Goal: Task Accomplishment & Management: Manage account settings

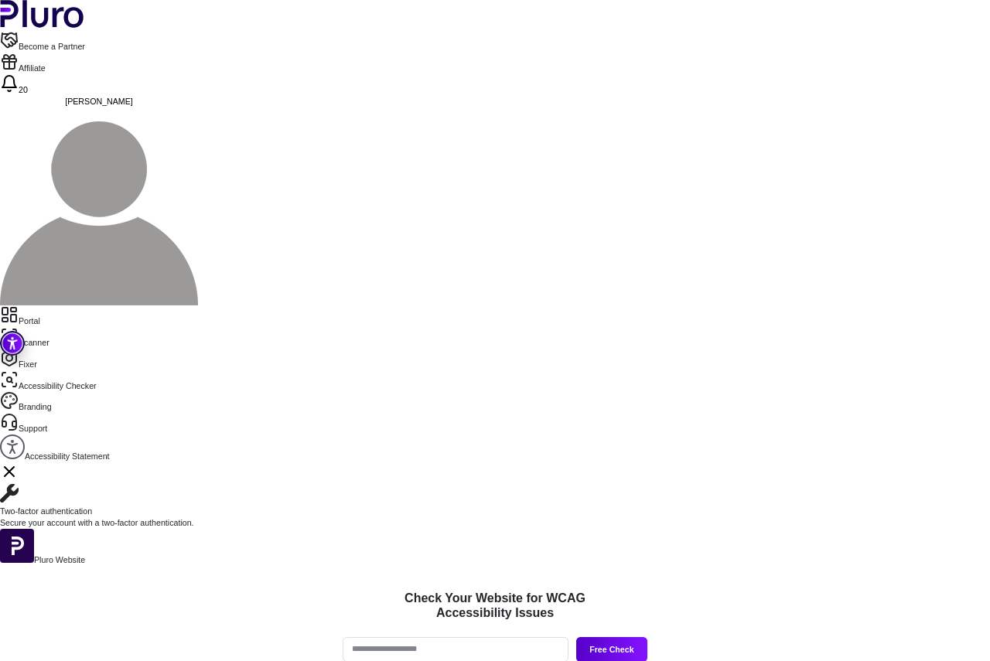
click at [51, 306] on link "Portal" at bounding box center [495, 317] width 990 height 22
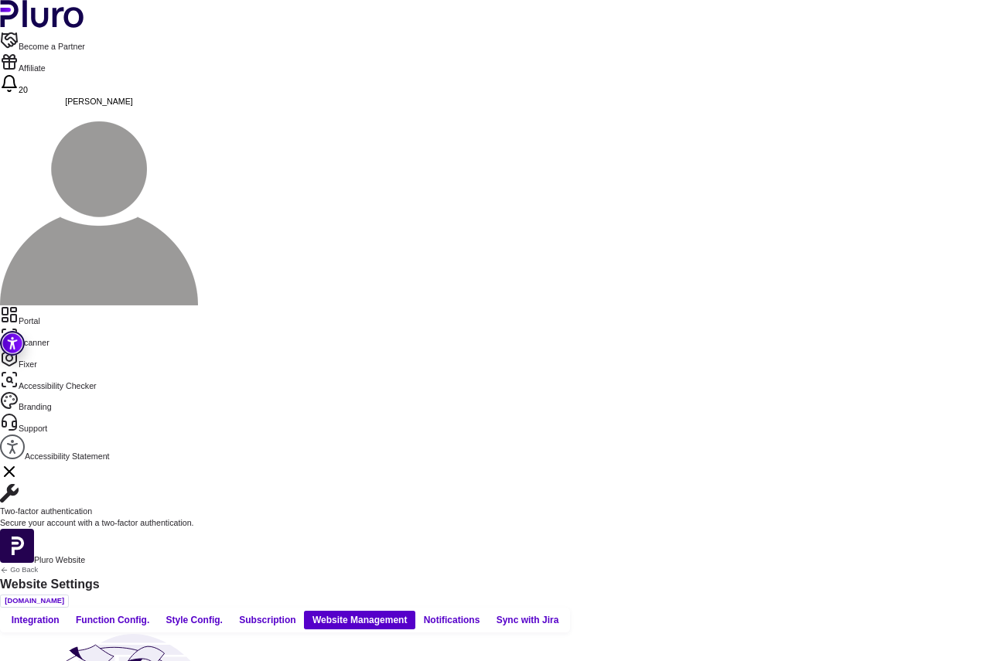
click at [67, 611] on button "Integration" at bounding box center [35, 620] width 64 height 19
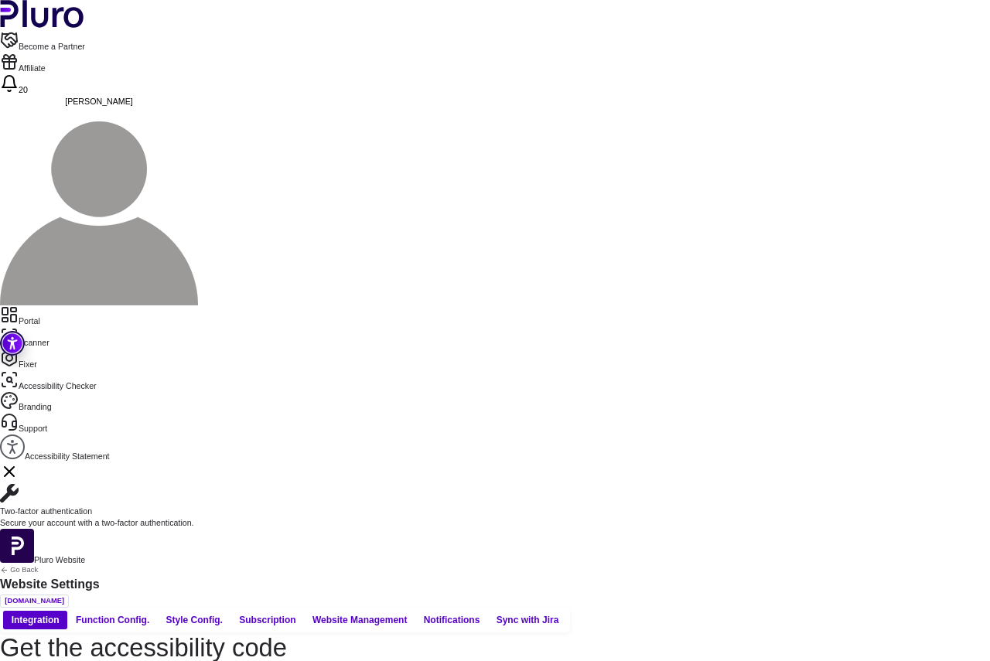
click at [149, 614] on span "Function Config." at bounding box center [112, 620] width 73 height 12
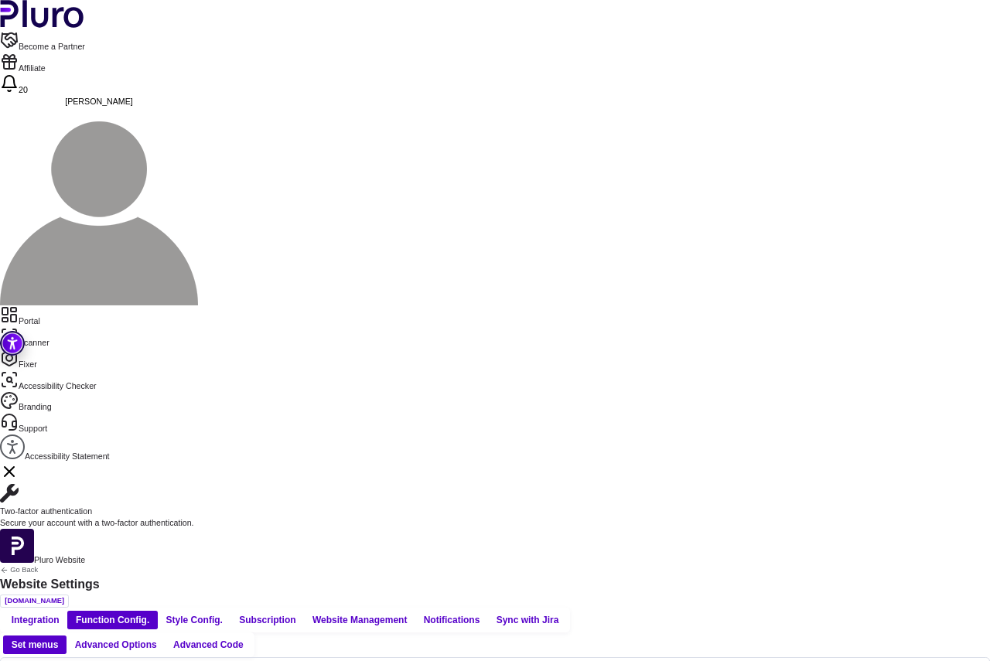
click at [73, 391] on link "Branding" at bounding box center [495, 402] width 990 height 22
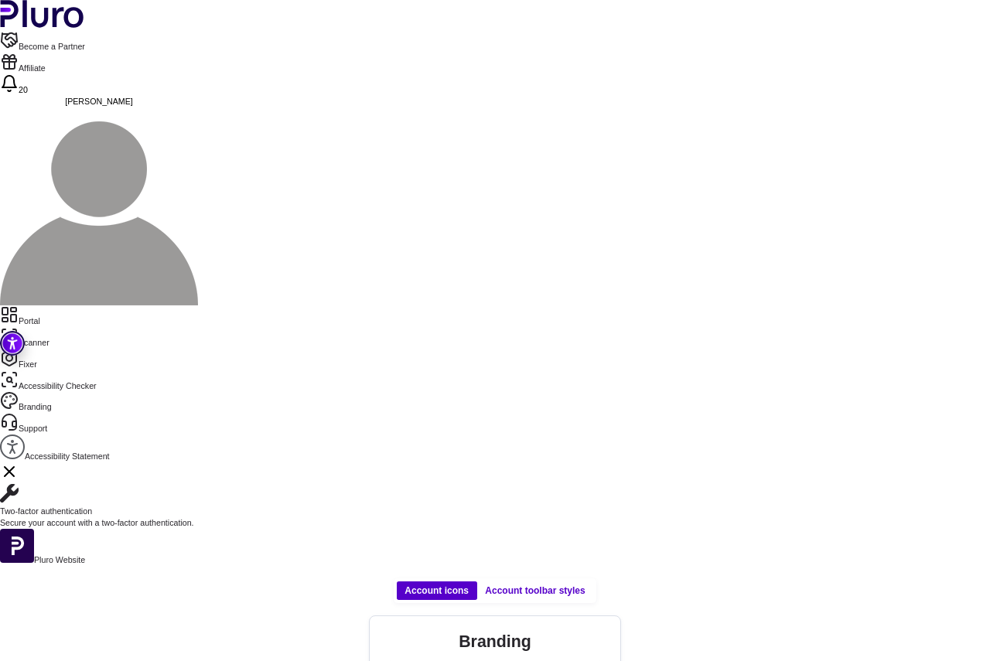
click at [75, 371] on link "Accessibility Checker" at bounding box center [495, 382] width 990 height 22
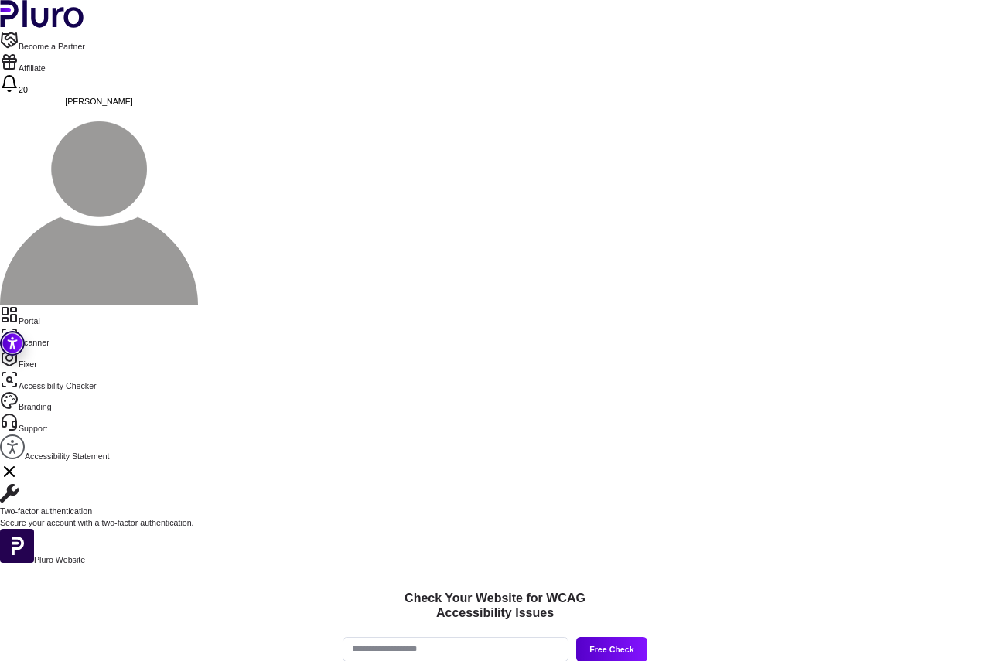
click at [44, 349] on link "Fixer" at bounding box center [495, 360] width 990 height 22
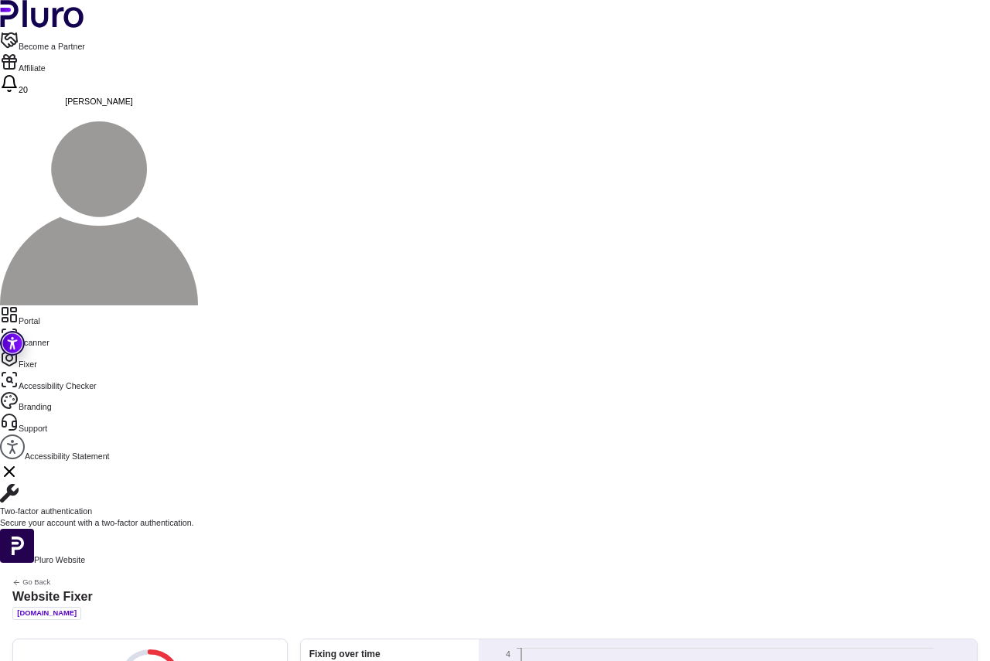
click at [16, 336] on img "Accessibility Tool" at bounding box center [12, 343] width 25 height 25
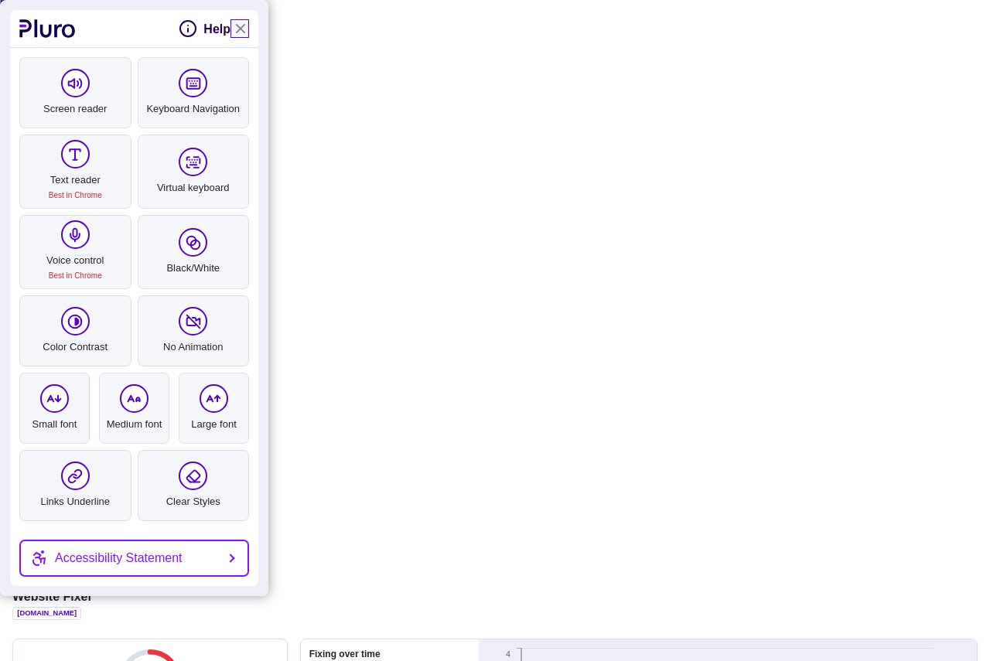
click at [236, 24] on link "Close Accessibility Tool" at bounding box center [240, 28] width 19 height 19
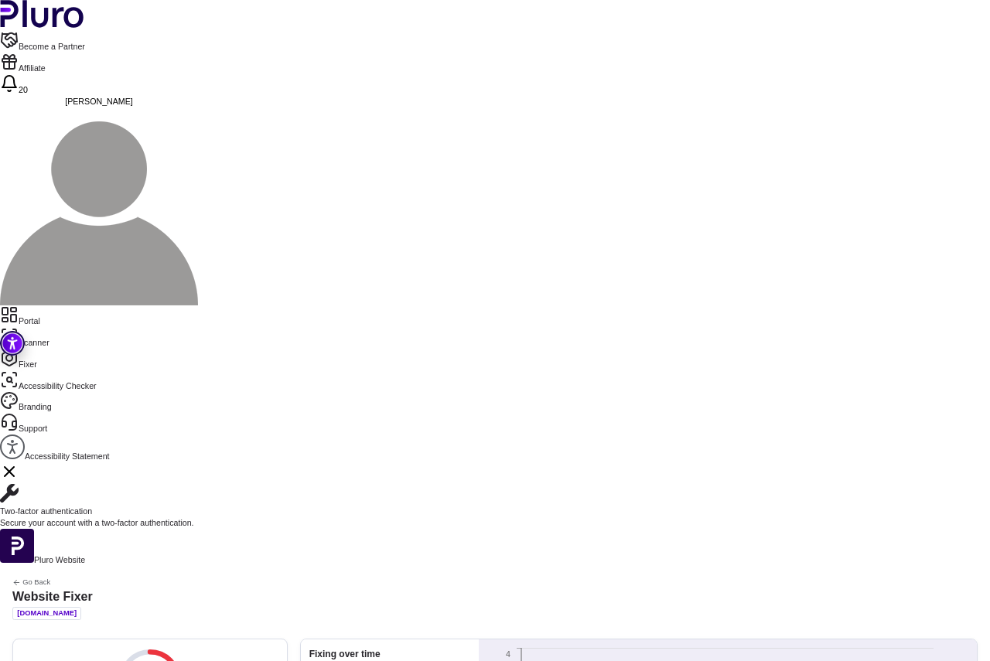
click at [39, 306] on link "Portal" at bounding box center [495, 317] width 990 height 22
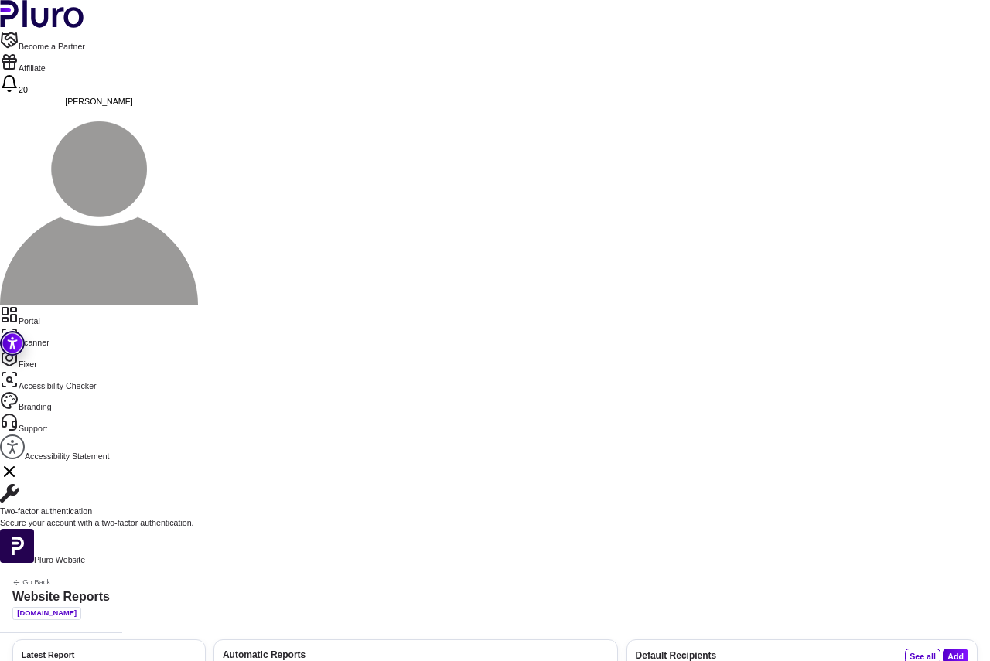
click at [63, 413] on link "Support" at bounding box center [495, 424] width 990 height 22
click at [55, 435] on link "Accessibility Statement" at bounding box center [495, 449] width 990 height 28
click at [81, 607] on div "[DOMAIN_NAME]" at bounding box center [46, 613] width 69 height 13
click at [53, 391] on link "Branding" at bounding box center [495, 402] width 990 height 22
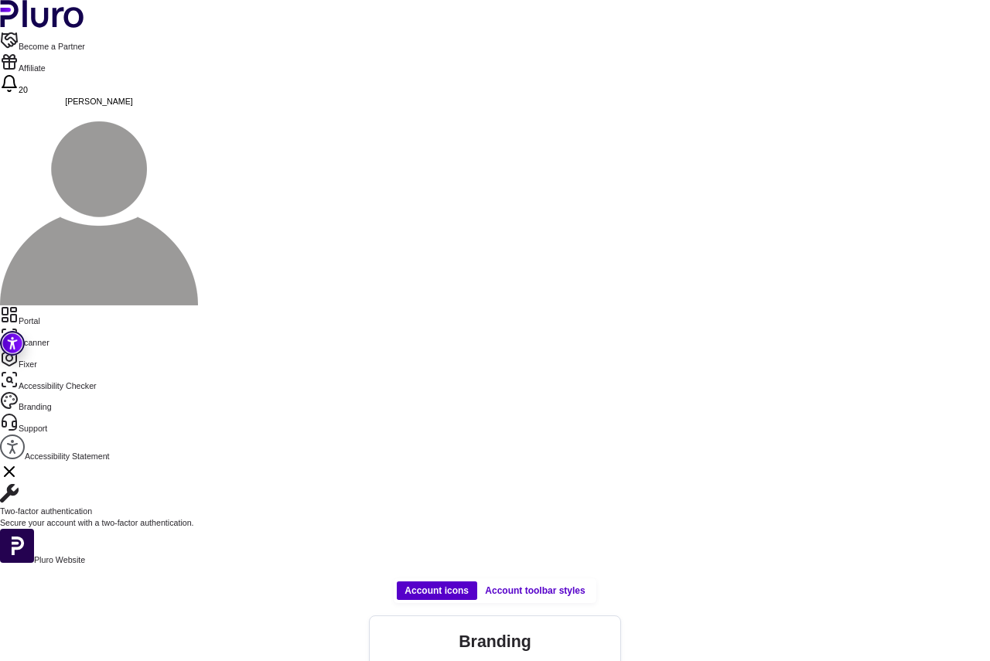
click at [14, 467] on icon "Close Two-factor authentication notification" at bounding box center [9, 471] width 9 height 9
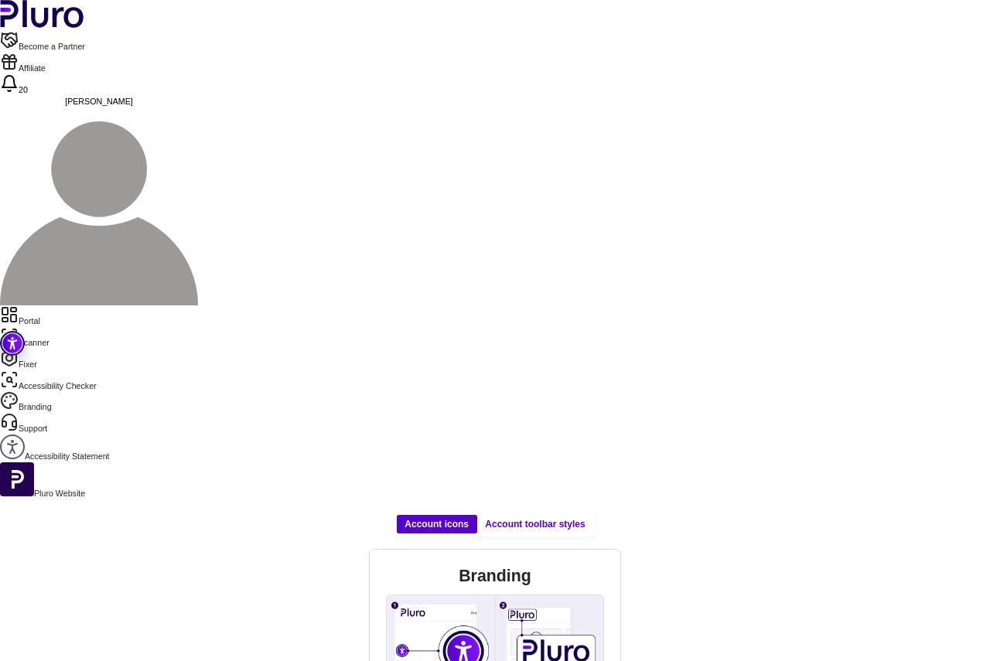
click at [71, 435] on link "Accessibility Statement" at bounding box center [495, 449] width 990 height 28
click at [57, 306] on link "Portal" at bounding box center [495, 317] width 990 height 22
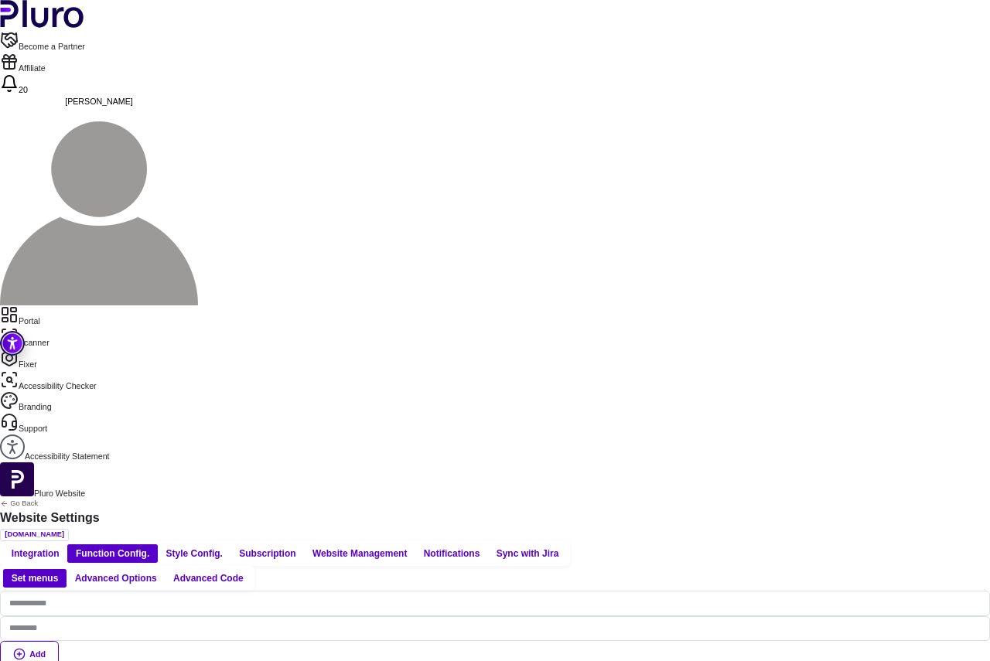
click at [60, 548] on span "Integration" at bounding box center [36, 554] width 48 height 12
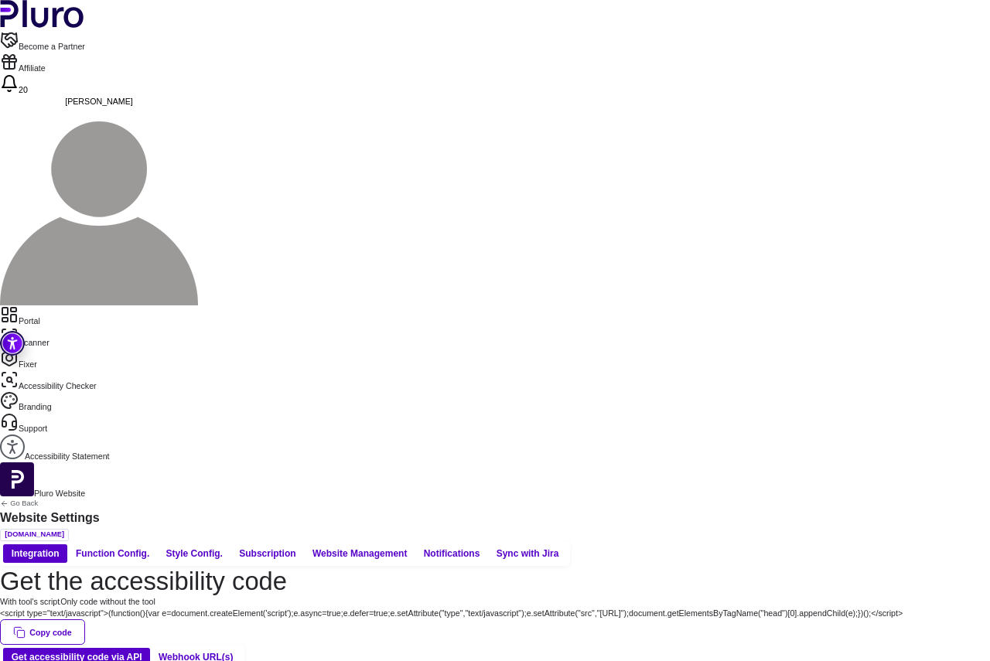
click at [407, 548] on span "Website Management" at bounding box center [360, 554] width 94 height 12
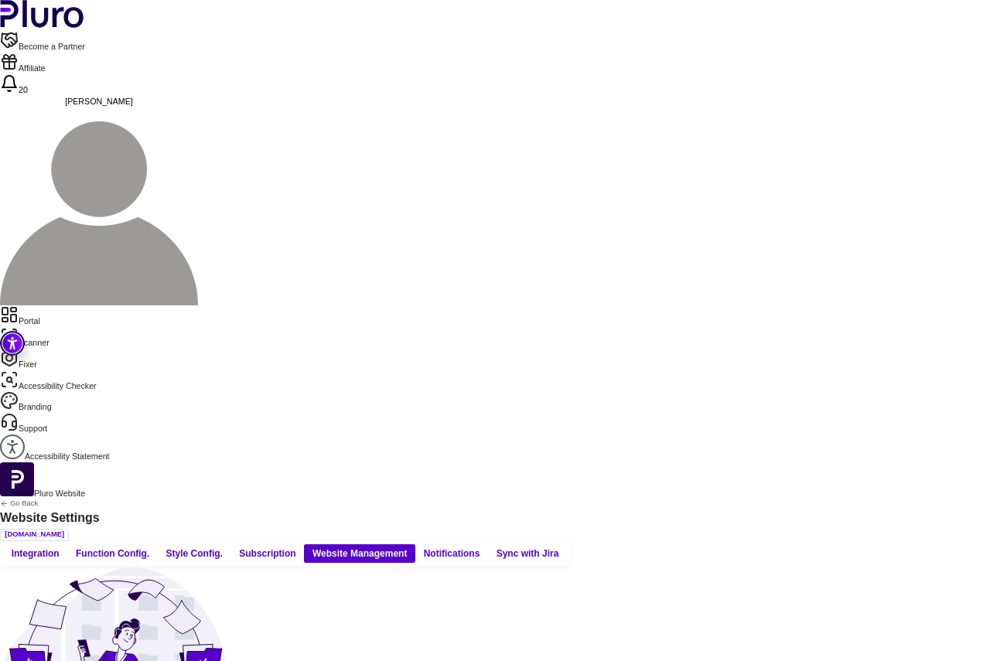
click at [296, 548] on span "Subscription" at bounding box center [267, 554] width 56 height 12
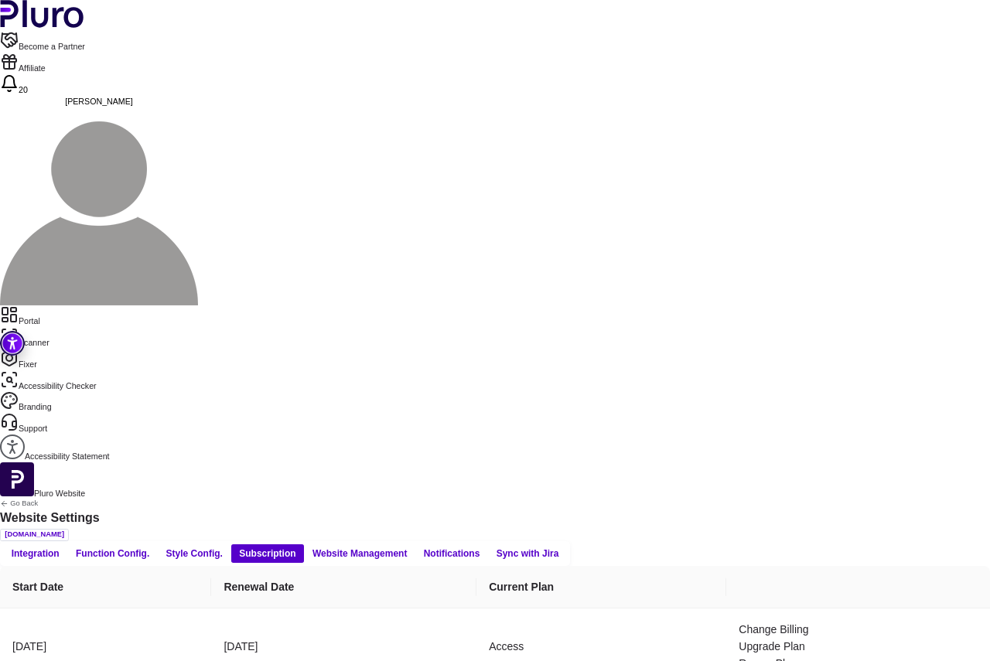
click at [223, 548] on span "Style Config." at bounding box center [194, 554] width 56 height 12
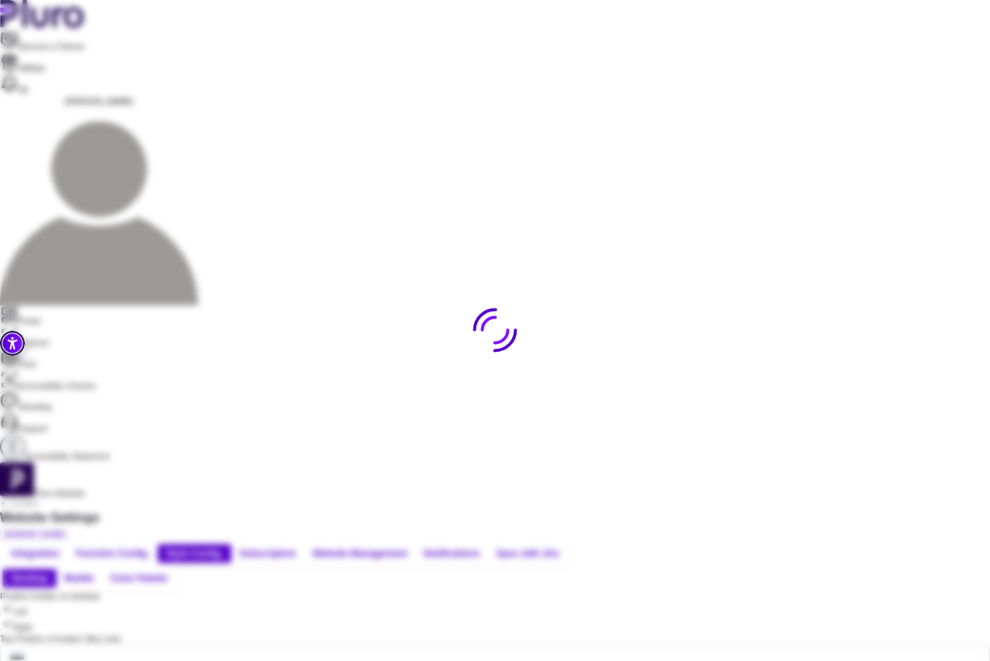
type input "*"
type input "**"
type input "*"
click at [149, 548] on span "Function Config." at bounding box center [112, 554] width 73 height 12
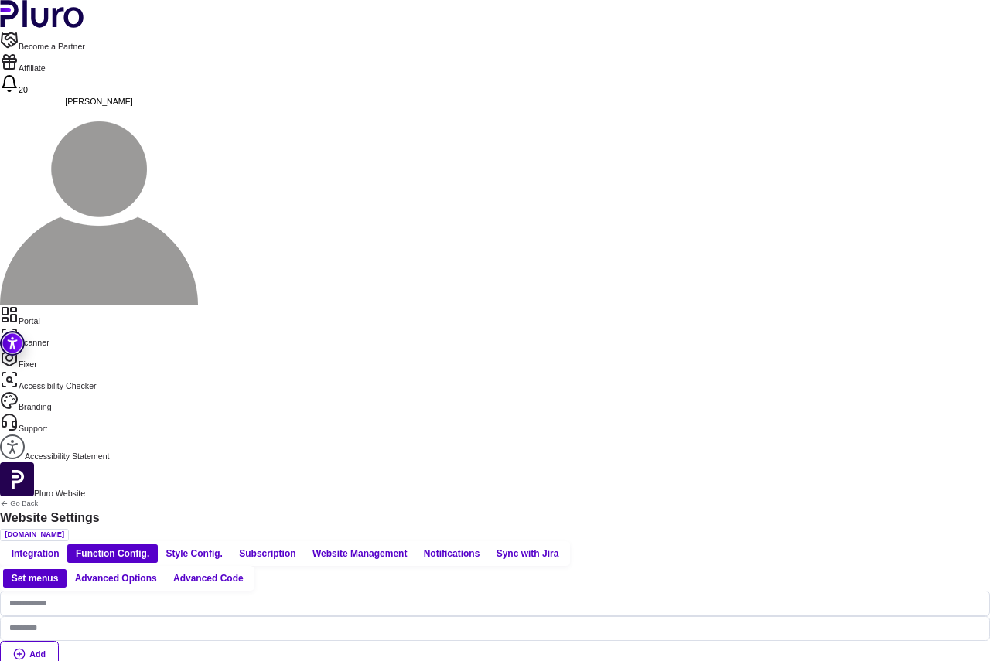
click at [157, 573] on span "Advanced Options" at bounding box center [116, 579] width 82 height 12
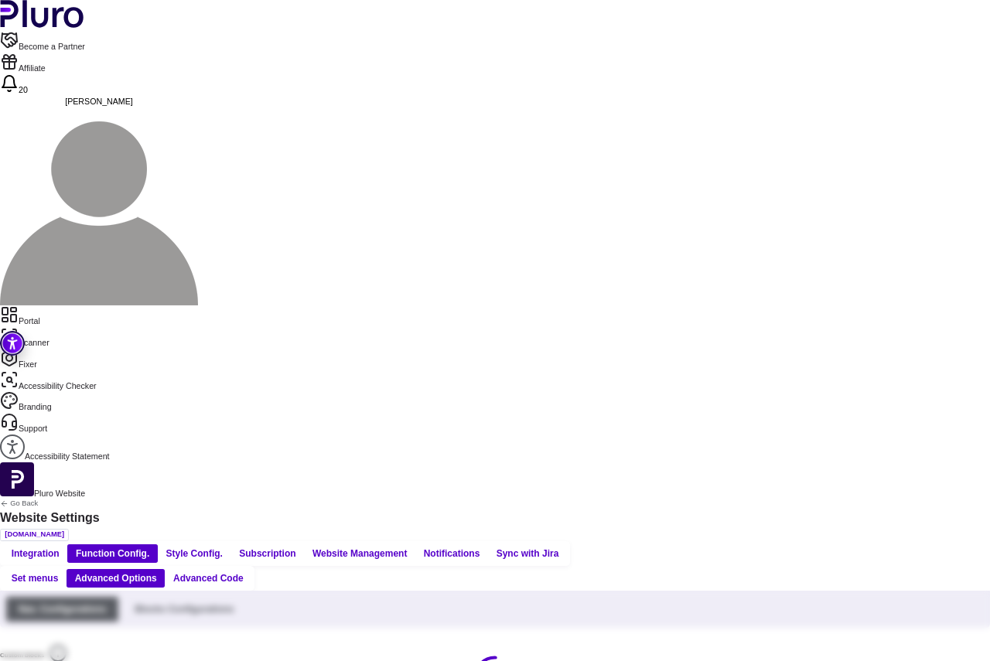
type input "*******"
click at [244, 573] on span "Advanced Code" at bounding box center [208, 579] width 70 height 12
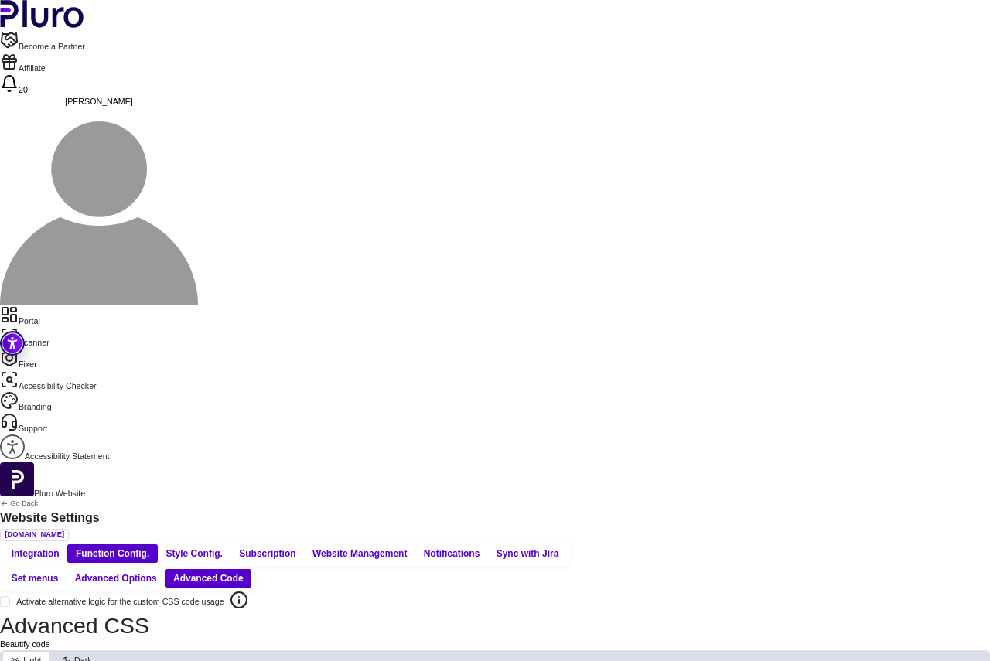
click at [60, 548] on span "Integration" at bounding box center [36, 554] width 48 height 12
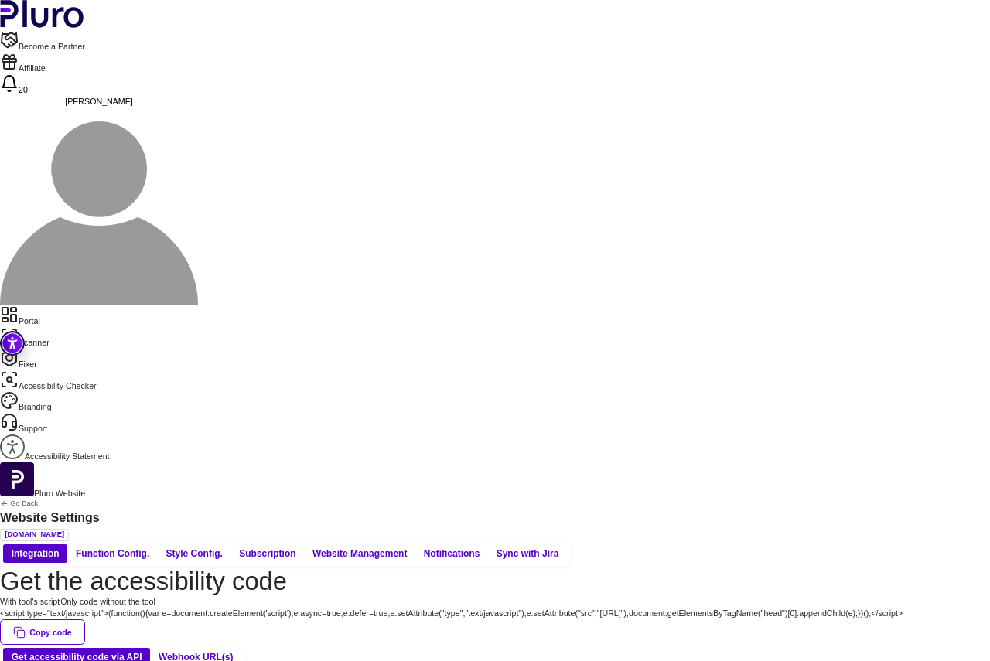
click at [60, 597] on span "With tool's script" at bounding box center [60, 601] width 0 height 9
click at [223, 548] on span "Style Config." at bounding box center [194, 554] width 56 height 12
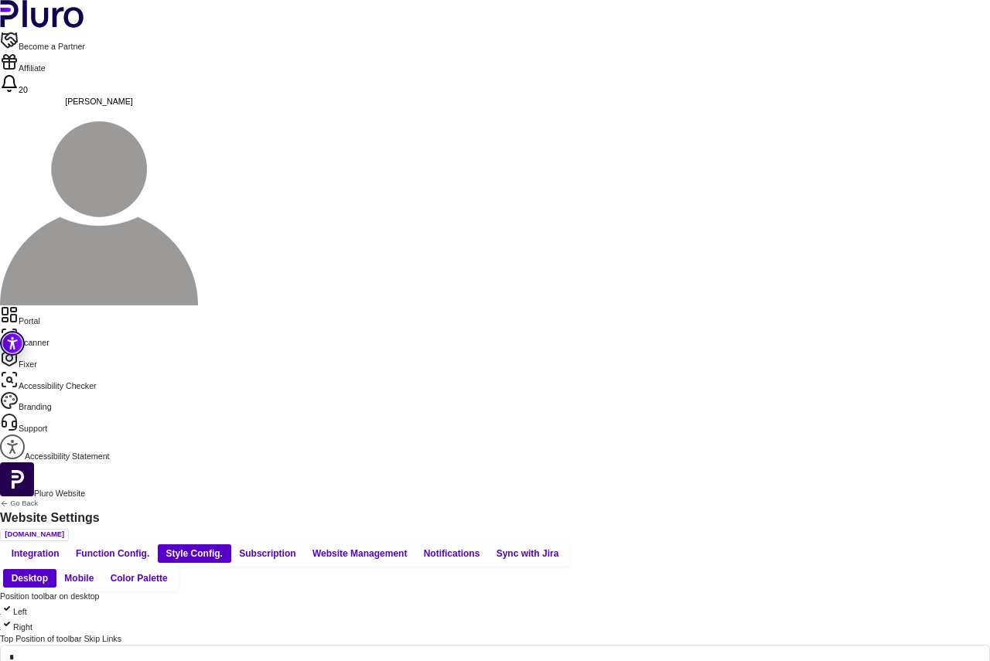
click at [168, 573] on span "Color Palette" at bounding box center [139, 579] width 57 height 12
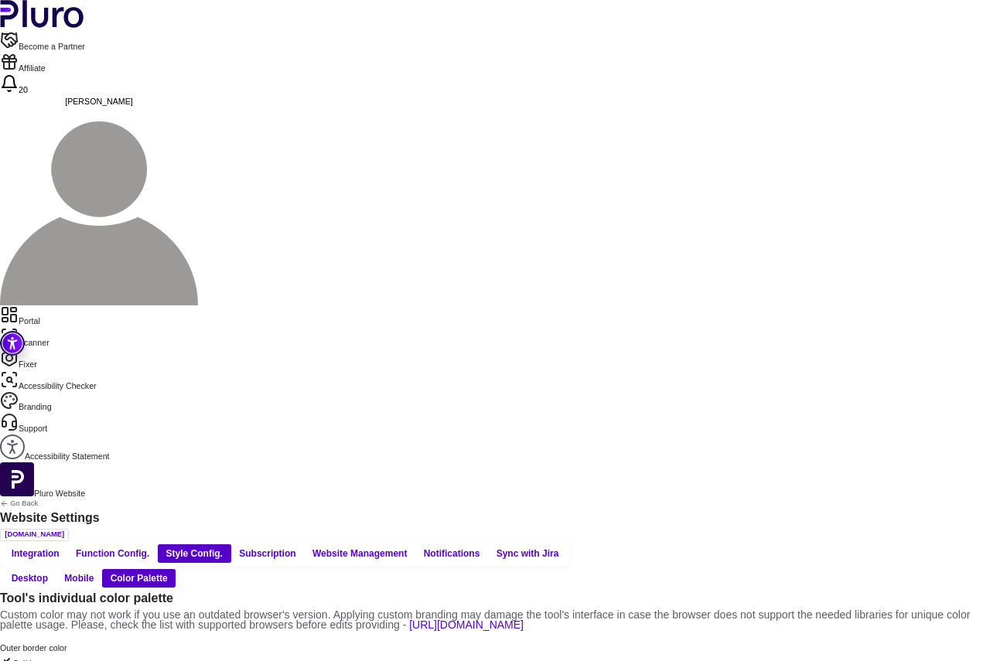
scroll to position [76, 0]
click at [94, 573] on span "Mobile" at bounding box center [78, 579] width 29 height 12
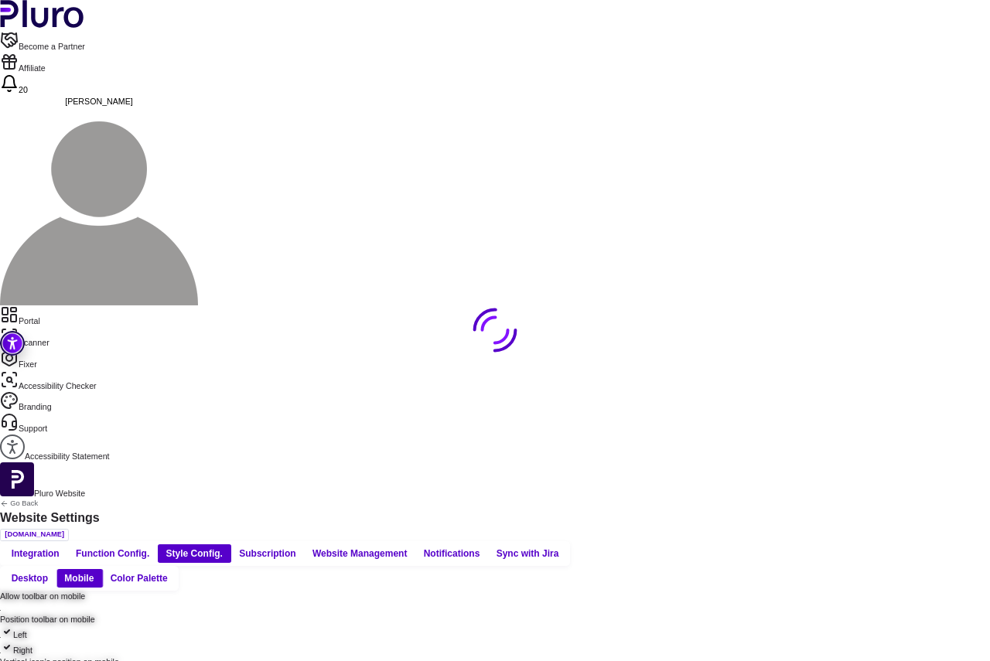
scroll to position [0, 0]
type input "**"
type input "*"
click at [48, 573] on span "Desktop" at bounding box center [30, 579] width 36 height 12
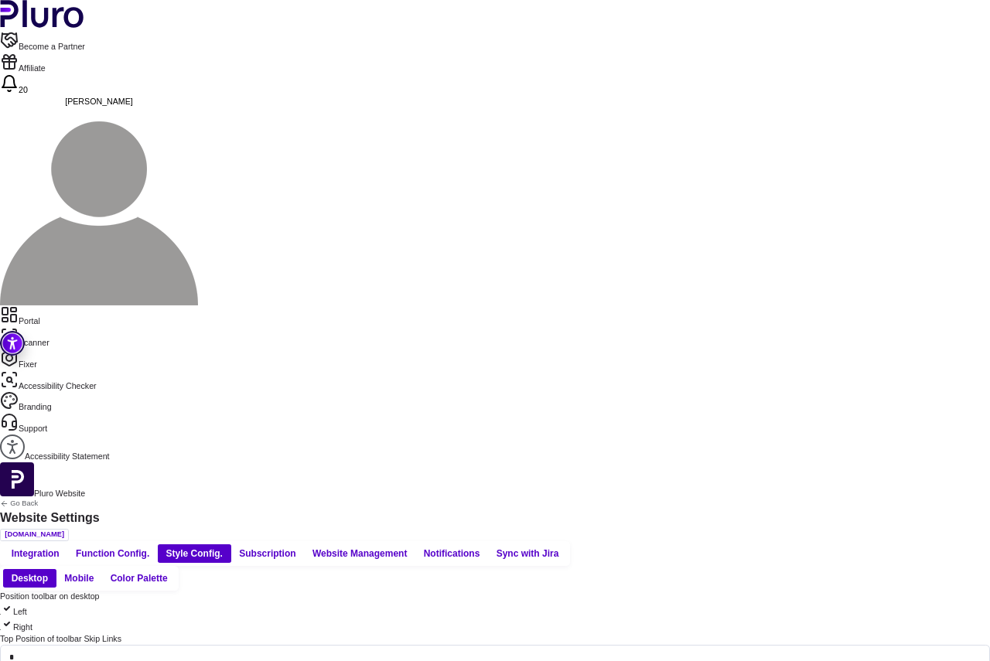
click at [149, 548] on span "Function Config." at bounding box center [112, 554] width 73 height 12
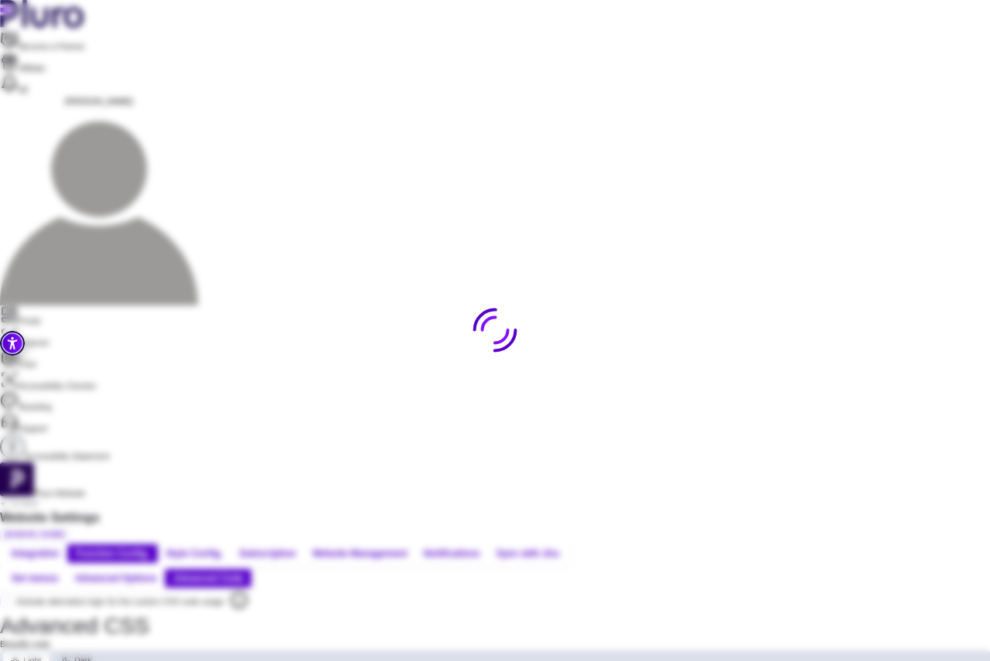
click at [157, 573] on span "Advanced Options" at bounding box center [116, 579] width 82 height 12
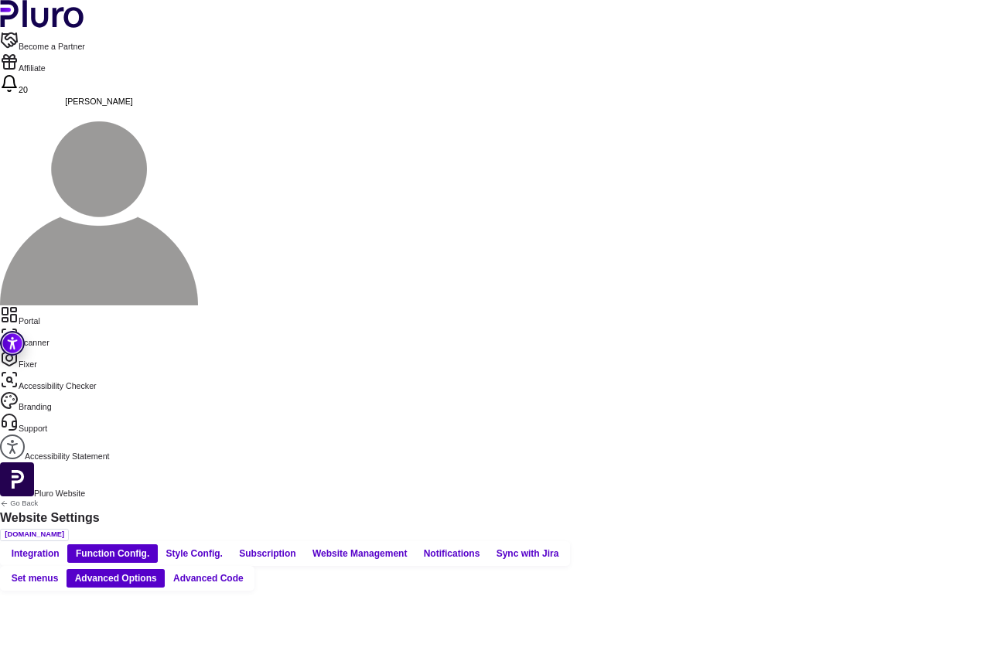
type input "*******"
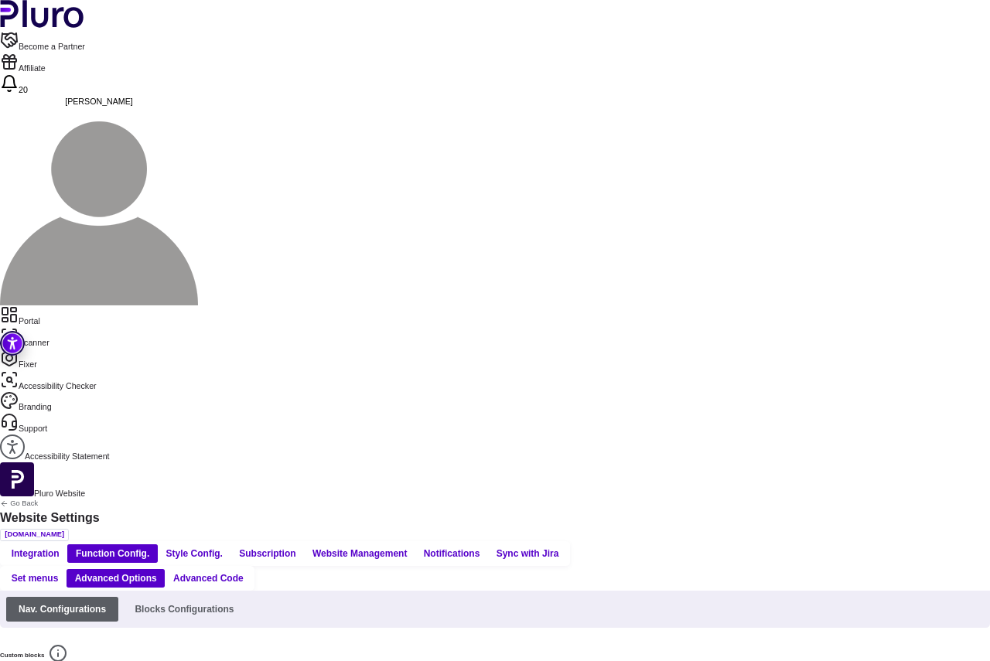
scroll to position [303, 0]
paste input "**********"
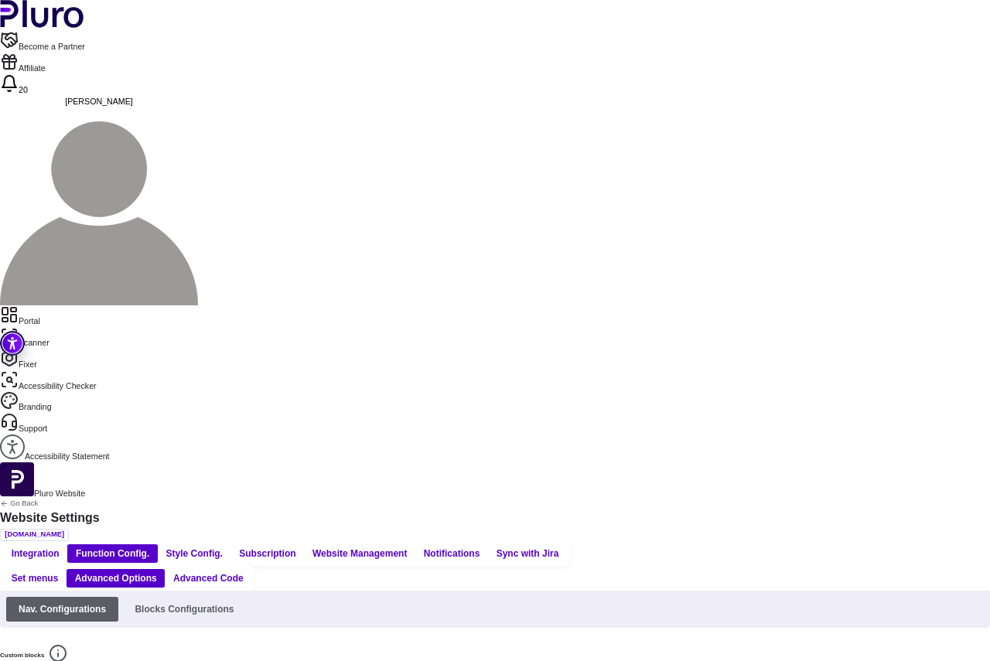
type input "**********"
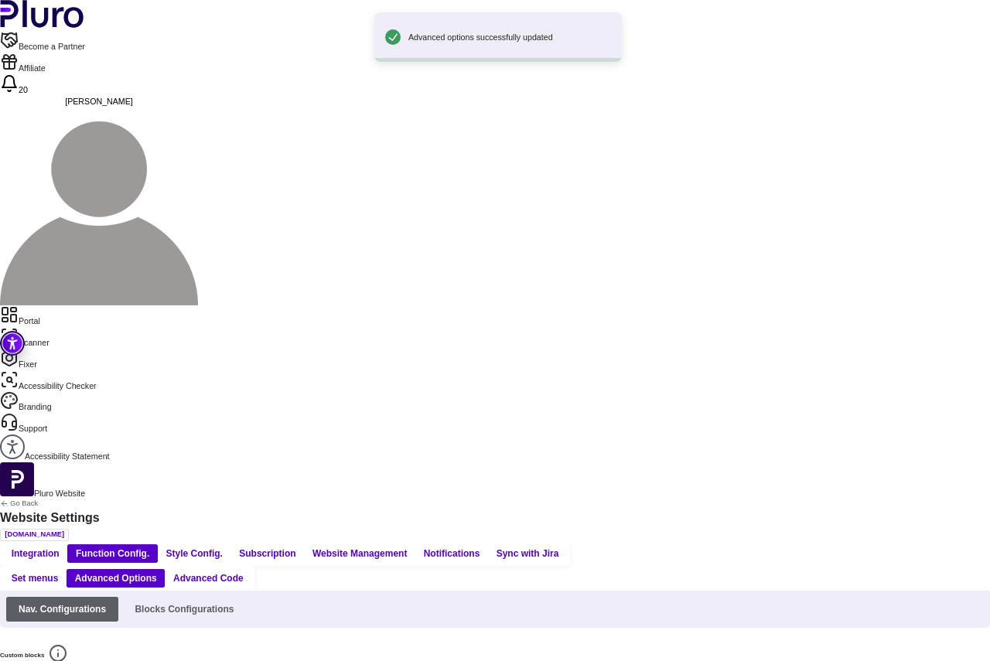
scroll to position [0, 0]
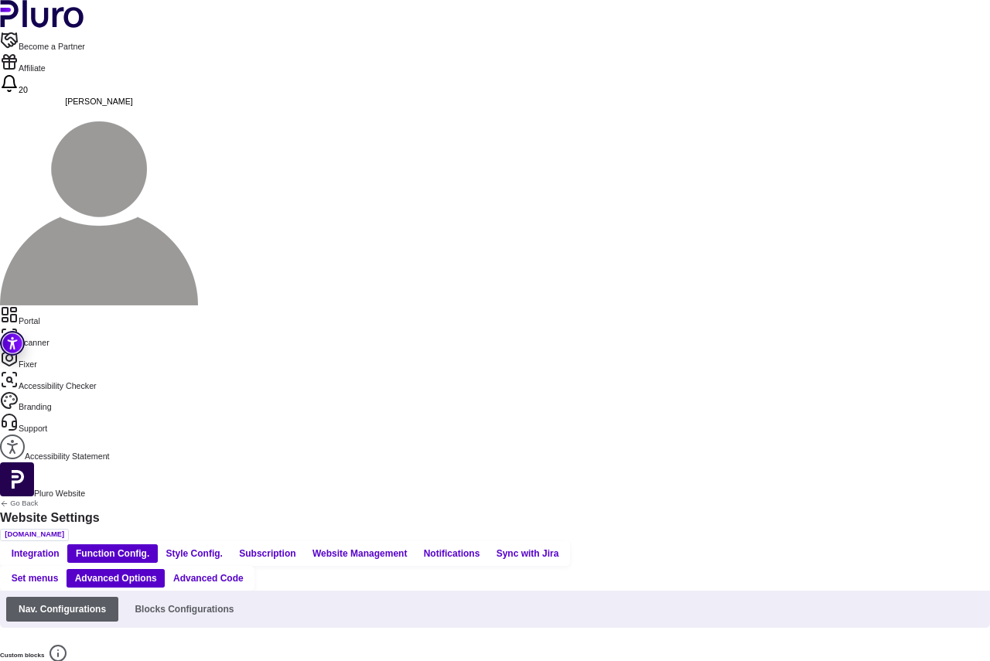
click at [57, 306] on link "Portal" at bounding box center [495, 317] width 990 height 22
